Goal: Information Seeking & Learning: Learn about a topic

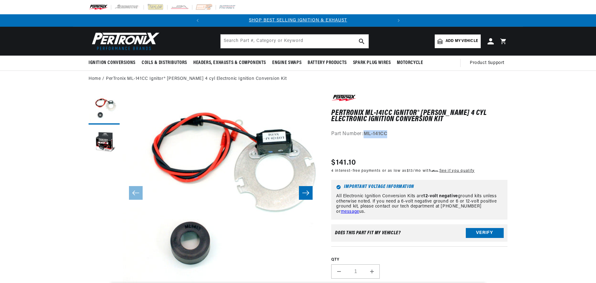
drag, startPoint x: 391, startPoint y: 134, endPoint x: 366, endPoint y: 131, distance: 24.7
click at [366, 131] on div "Part Number: ML-141CC" at bounding box center [419, 134] width 176 height 8
copy strong "ML-141CC"
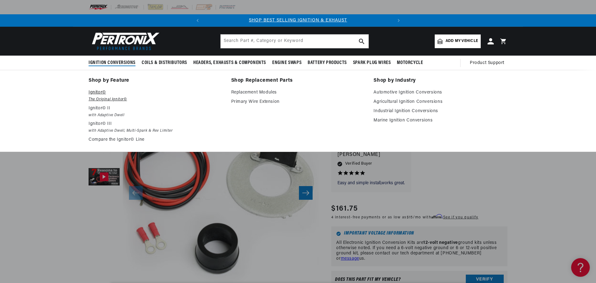
click at [104, 99] on em "The Original Ignitor©" at bounding box center [156, 99] width 134 height 7
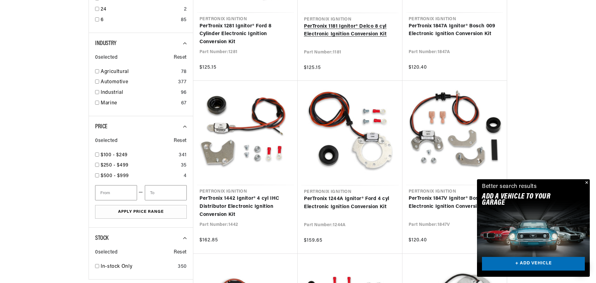
scroll to position [311, 0]
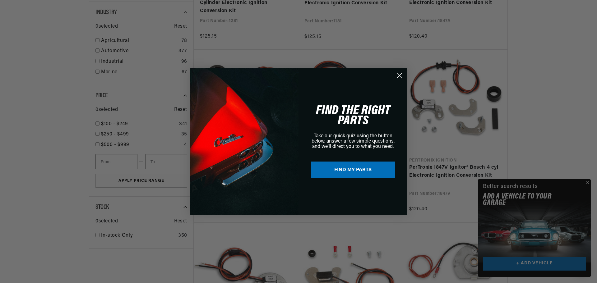
click at [400, 75] on circle "Close dialog" at bounding box center [399, 76] width 10 height 10
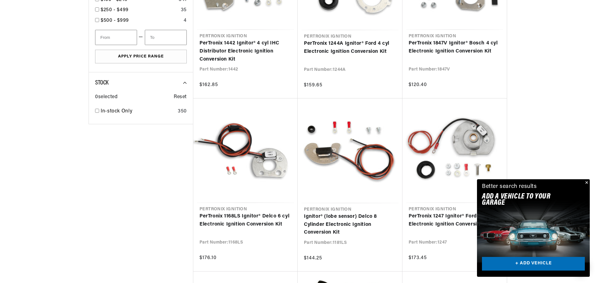
scroll to position [0, 188]
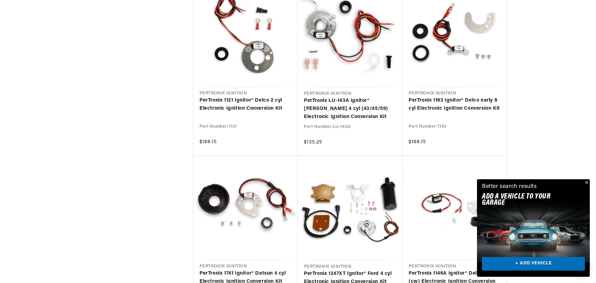
scroll to position [1336, 0]
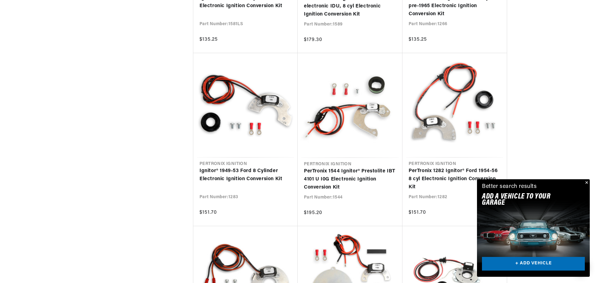
scroll to position [1896, 0]
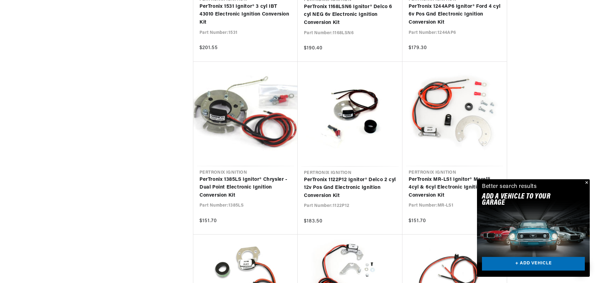
scroll to position [2579, 0]
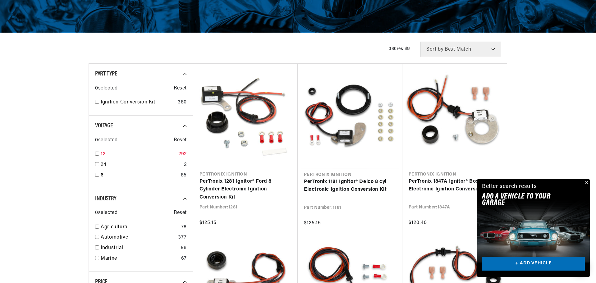
click at [97, 154] on input "checkbox" at bounding box center [97, 154] width 4 height 4
checkbox input "true"
click at [96, 258] on input "checkbox" at bounding box center [97, 258] width 4 height 4
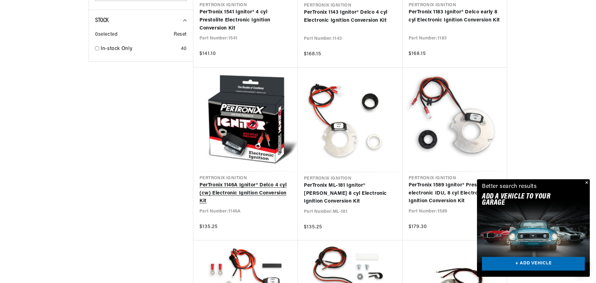
scroll to position [497, 0]
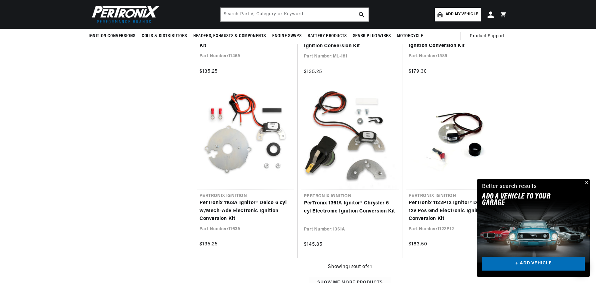
scroll to position [124, 0]
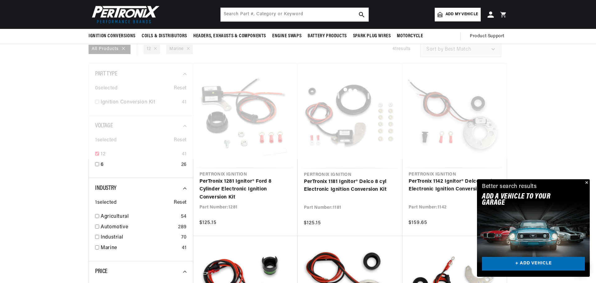
checkbox input "false"
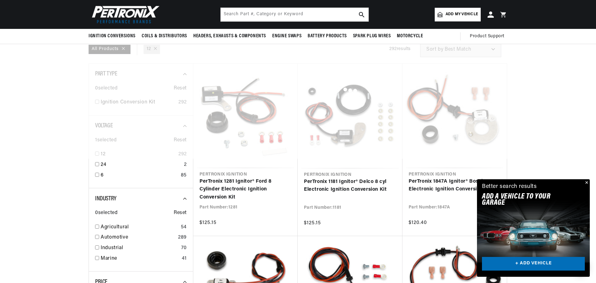
checkbox input "false"
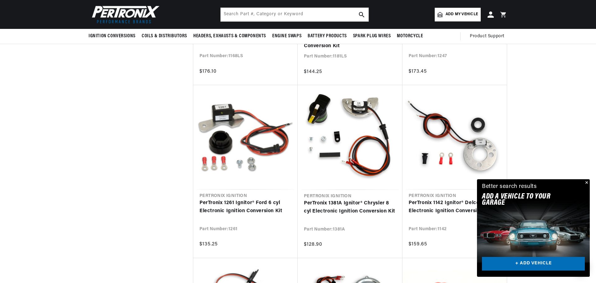
scroll to position [0, 188]
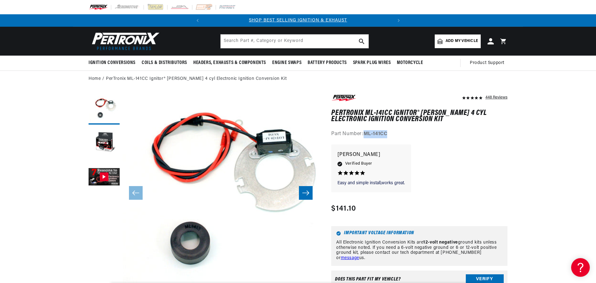
drag, startPoint x: 391, startPoint y: 132, endPoint x: 364, endPoint y: 134, distance: 26.5
click at [364, 134] on div "Part Number: ML-141CC" at bounding box center [419, 134] width 176 height 8
copy strong "ML-141CC"
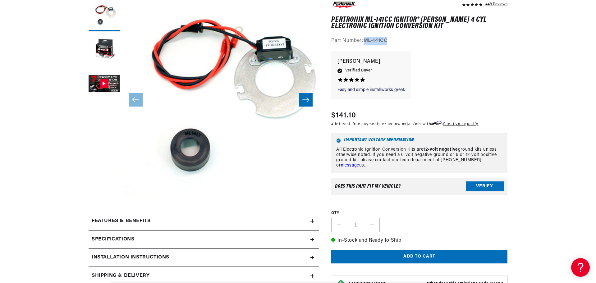
scroll to position [0, 0]
click at [306, 220] on div "Features & Benefits" at bounding box center [200, 221] width 222 height 8
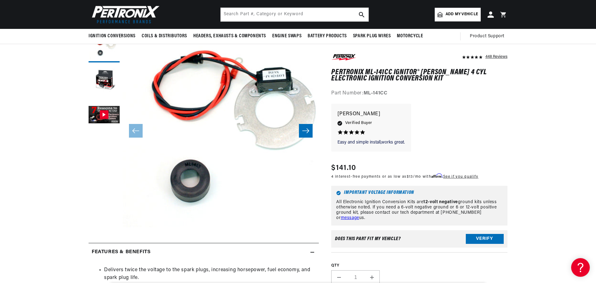
scroll to position [0, 188]
